Goal: Information Seeking & Learning: Learn about a topic

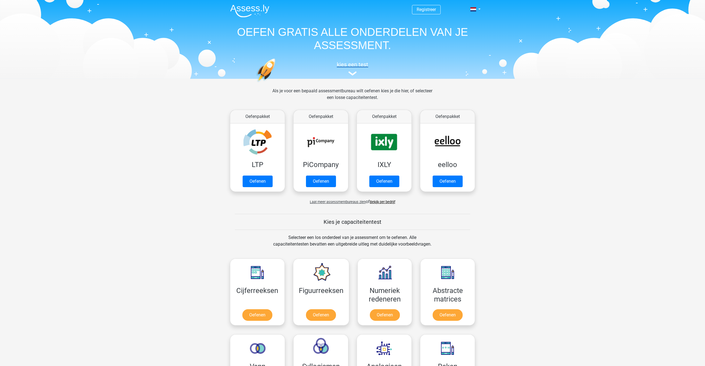
click at [352, 72] on img at bounding box center [352, 73] width 8 height 4
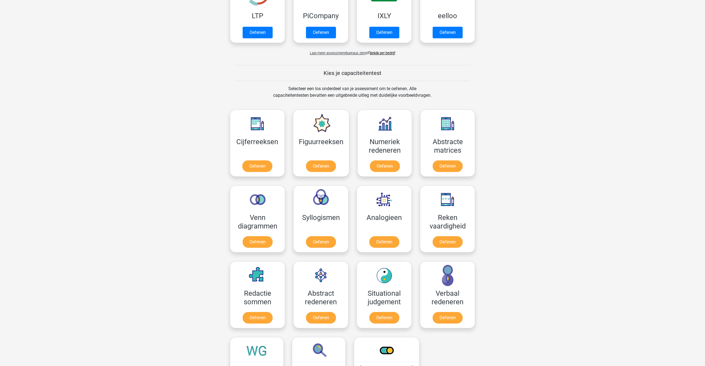
scroll to position [149, 0]
click at [380, 162] on link "Oefenen" at bounding box center [384, 167] width 31 height 12
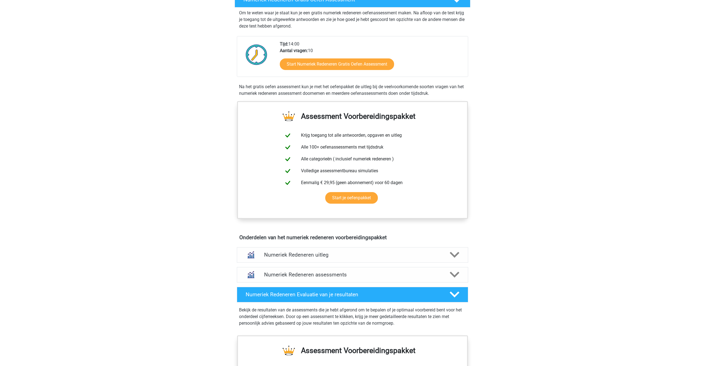
scroll to position [120, 0]
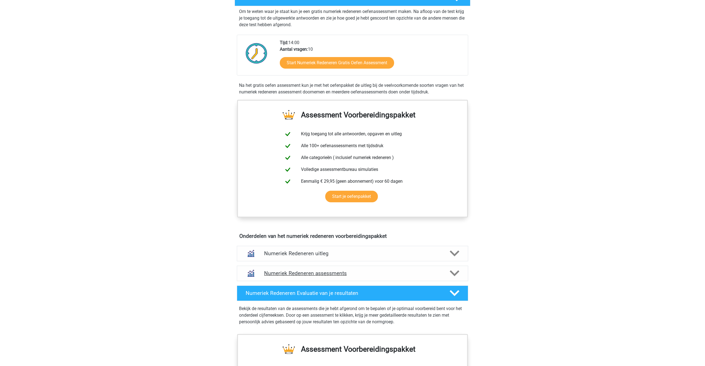
click at [331, 270] on h4 "Numeriek Redeneren assessments" at bounding box center [352, 273] width 177 height 6
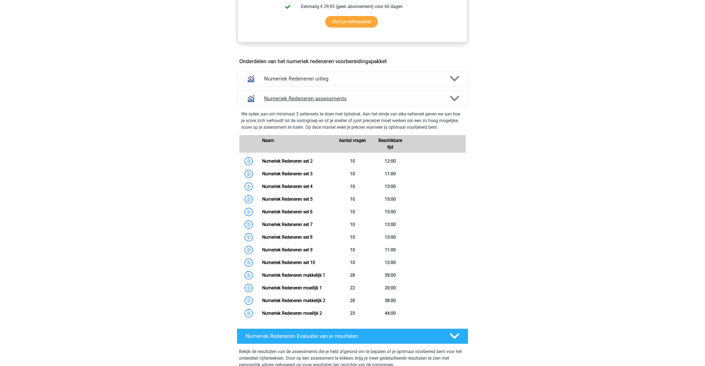
scroll to position [295, 0]
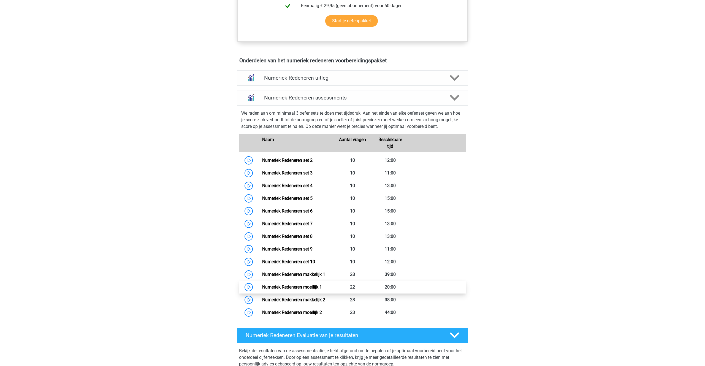
click at [308, 287] on link "Numeriek Redeneren moeilijk 1" at bounding box center [292, 286] width 60 height 5
click at [288, 314] on link "Numeriek Redeneren moeilijk 2" at bounding box center [292, 311] width 60 height 5
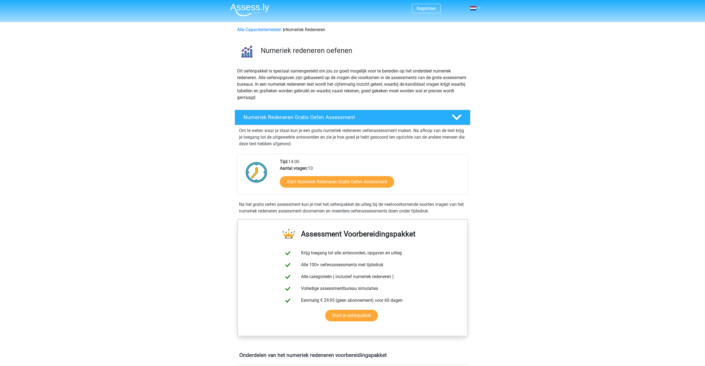
scroll to position [0, 0]
